Goal: Register for event/course

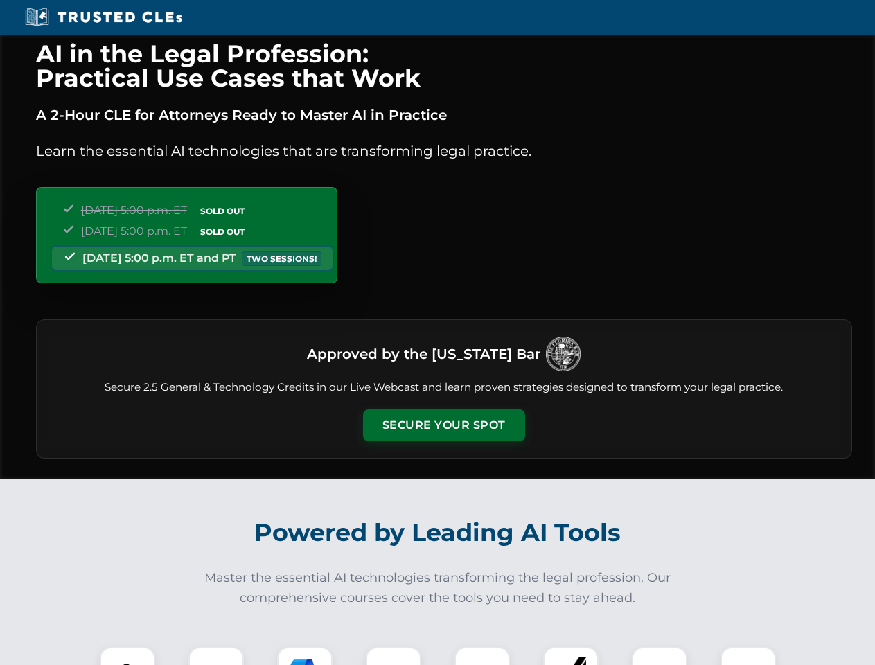
click at [443, 425] on button "Secure Your Spot" at bounding box center [444, 425] width 162 height 32
click at [127, 656] on img at bounding box center [127, 674] width 40 height 40
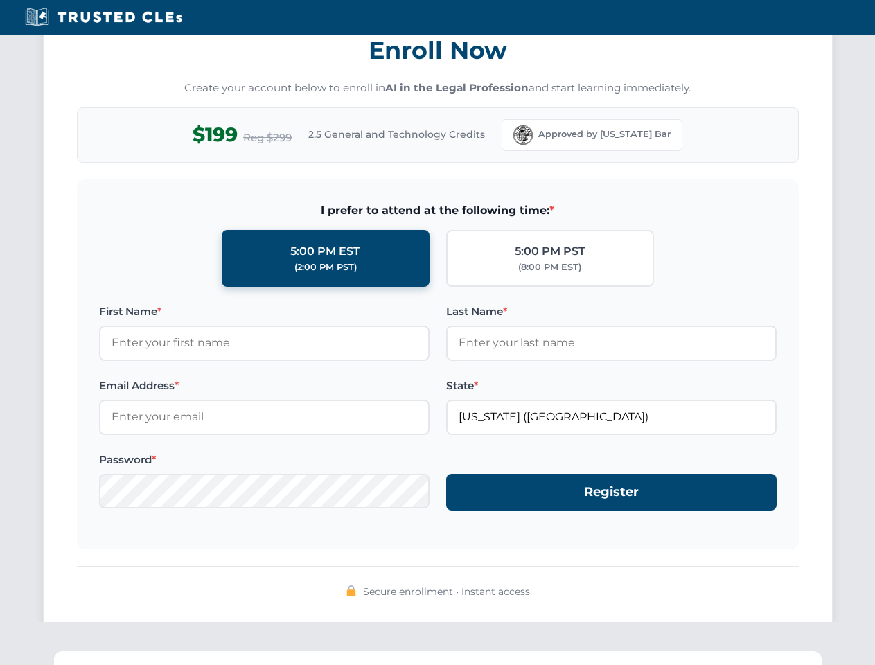
scroll to position [1359, 0]
